Goal: Check status: Check status

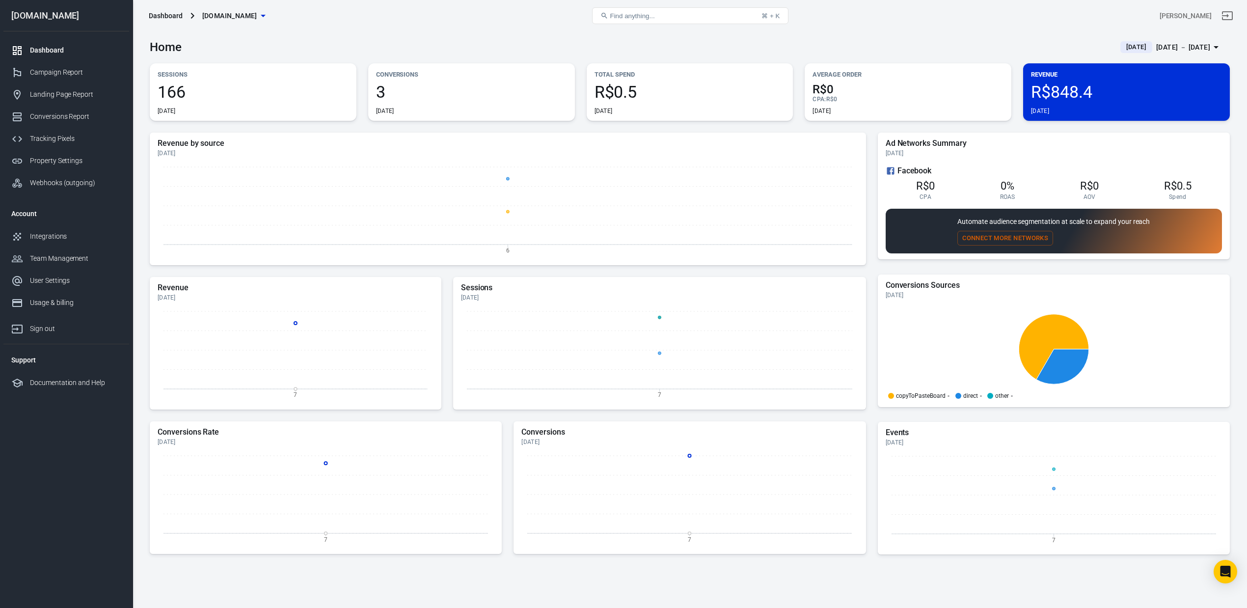
click at [821, 50] on div "Home [DATE] [DATE] － [DATE]" at bounding box center [690, 43] width 1080 height 24
click at [1089, 93] on span "R$848.4" at bounding box center [1126, 91] width 191 height 17
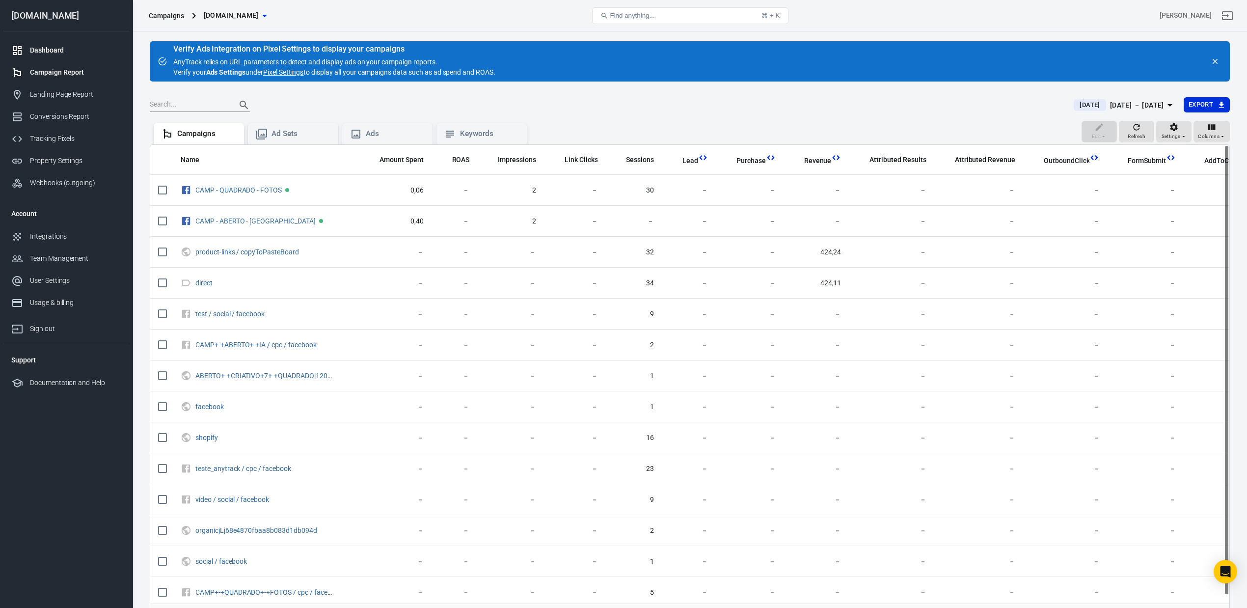
click at [48, 53] on div "Dashboard" at bounding box center [75, 50] width 91 height 10
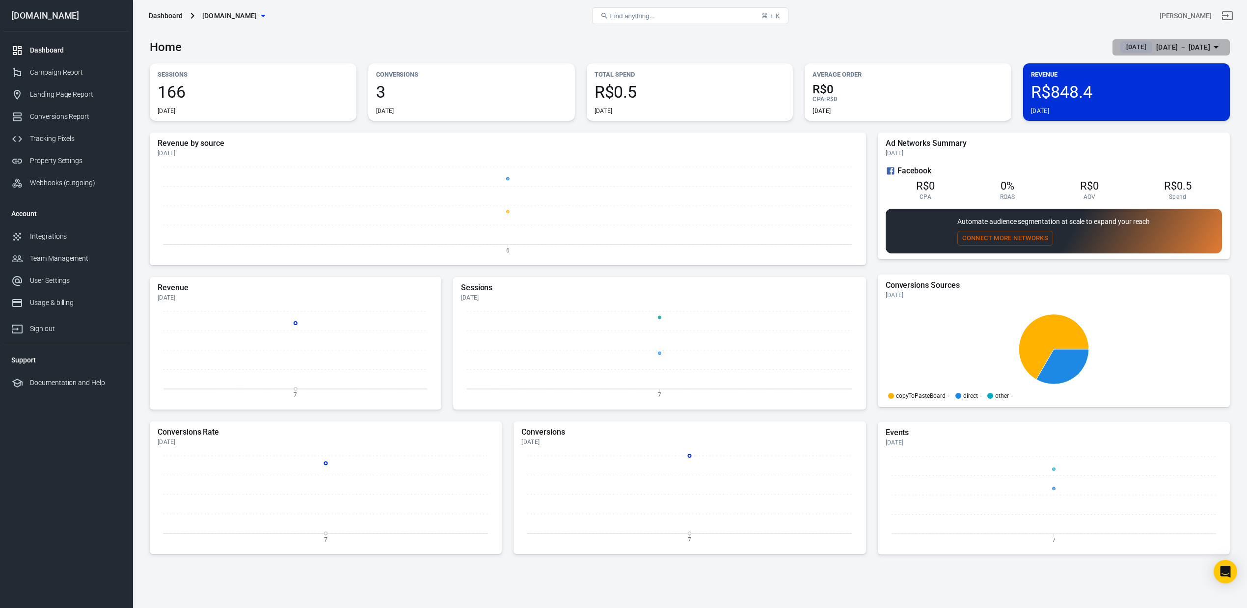
click at [1122, 43] on span "[DATE]" at bounding box center [1136, 47] width 28 height 10
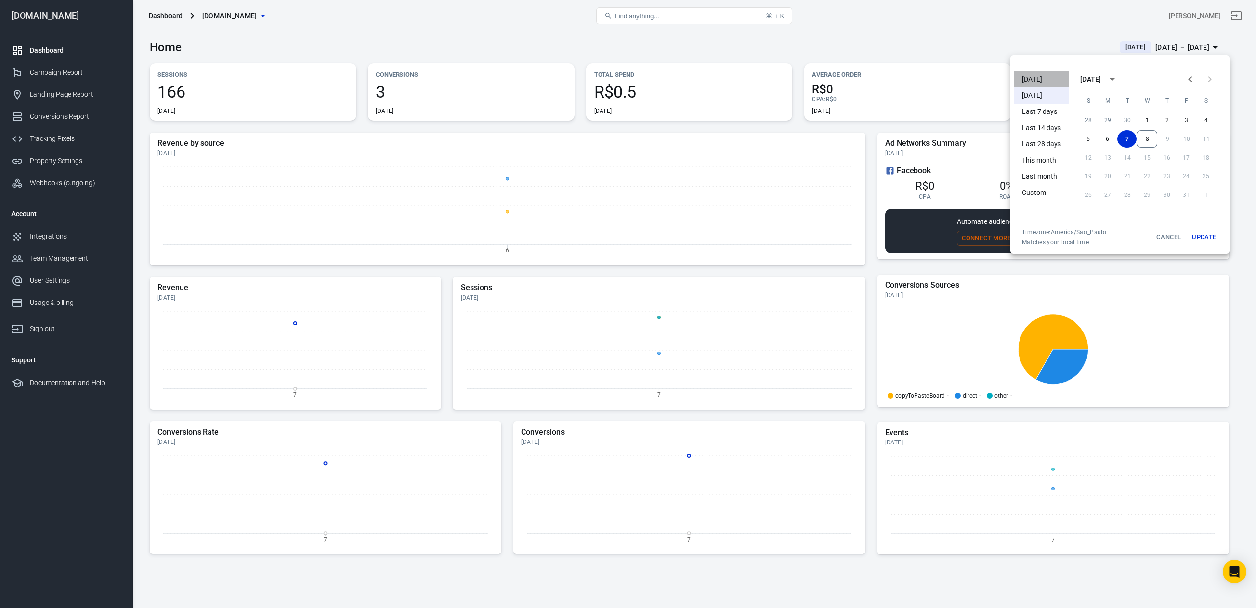
click at [1038, 79] on li "[DATE]" at bounding box center [1041, 79] width 54 height 16
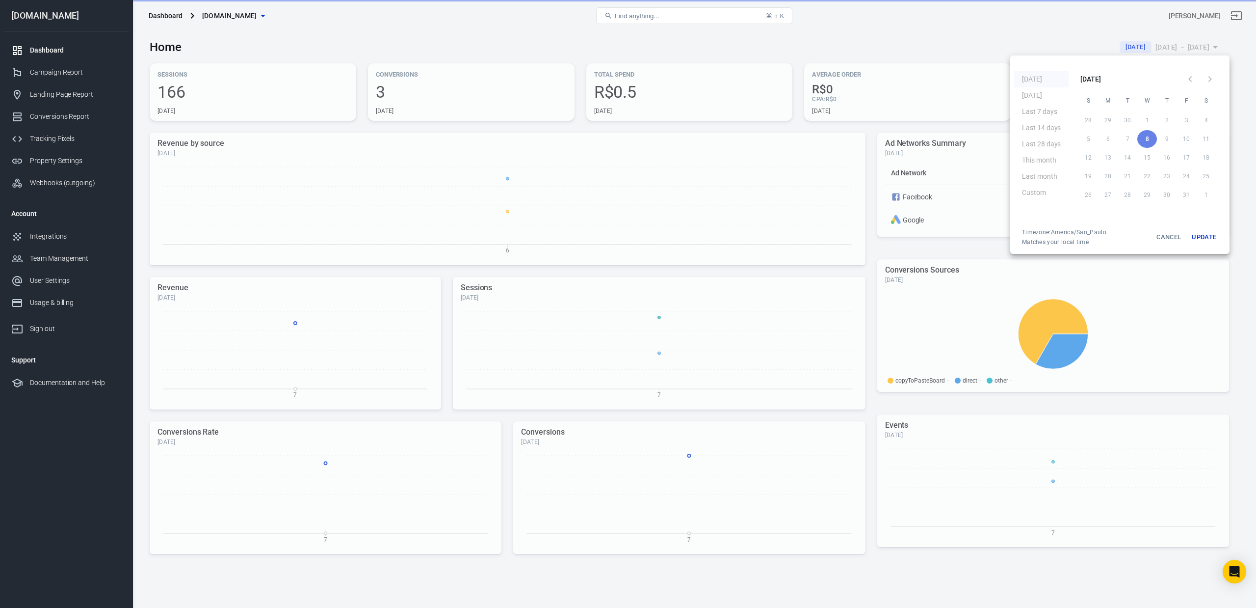
click at [908, 20] on div at bounding box center [628, 304] width 1256 height 608
